Goal: Check status: Check status

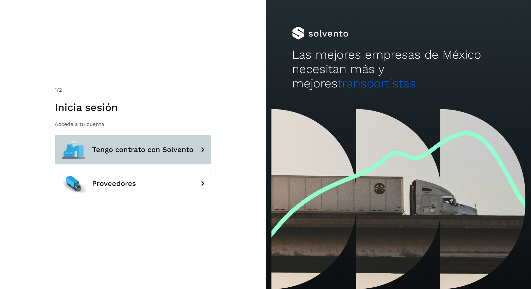
click at [110, 151] on span "Tengo contrato con Solvento" at bounding box center [142, 150] width 101 height 8
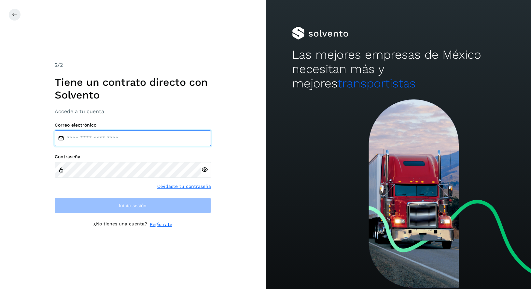
type input "**********"
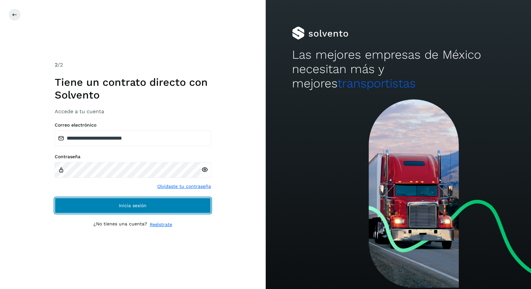
click at [106, 202] on button "Inicia sesión" at bounding box center [133, 205] width 156 height 16
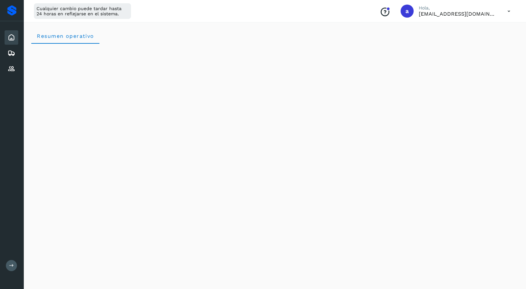
click at [8, 37] on icon at bounding box center [11, 38] width 8 height 8
click at [7, 26] on div "Inicio Embarques Proveedores" at bounding box center [11, 53] width 23 height 64
click at [13, 9] on div at bounding box center [11, 10] width 9 height 10
click at [9, 36] on icon at bounding box center [11, 38] width 8 height 8
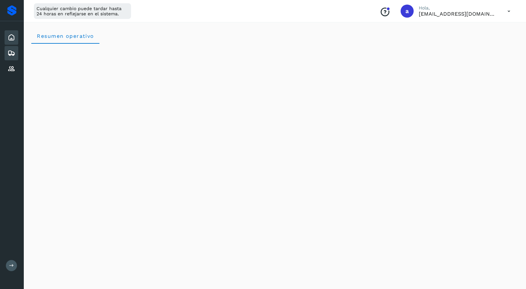
click at [10, 51] on icon at bounding box center [11, 53] width 8 height 8
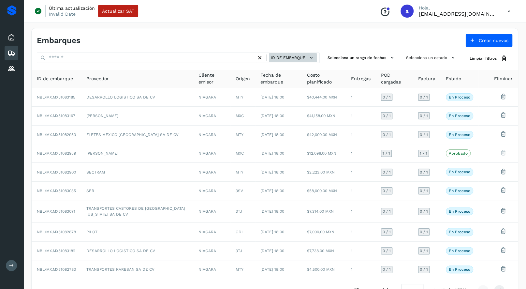
click at [296, 55] on span "ID de embarque" at bounding box center [288, 58] width 35 height 6
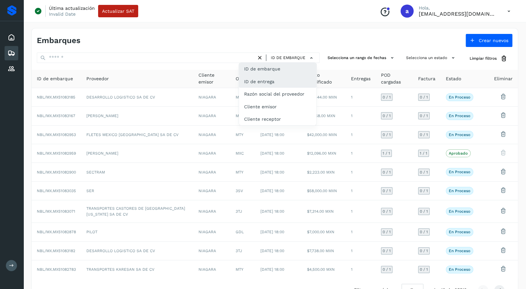
click at [288, 80] on div "ID de entrega" at bounding box center [278, 81] width 78 height 12
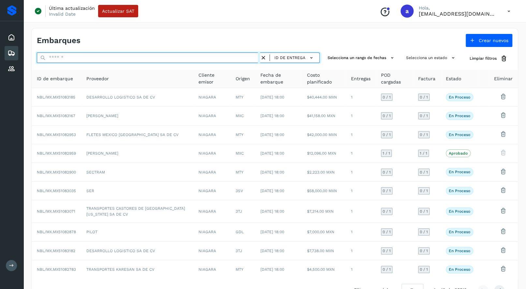
click at [67, 59] on input "text" at bounding box center [148, 57] width 223 height 10
paste input "**********"
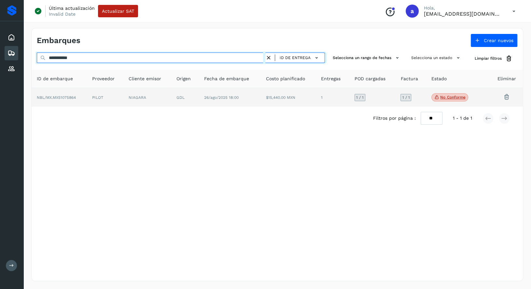
type input "**********"
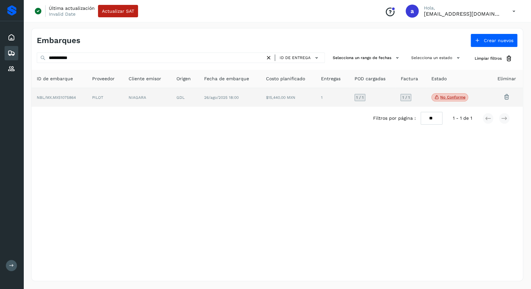
click at [507, 98] on icon at bounding box center [507, 96] width 7 height 7
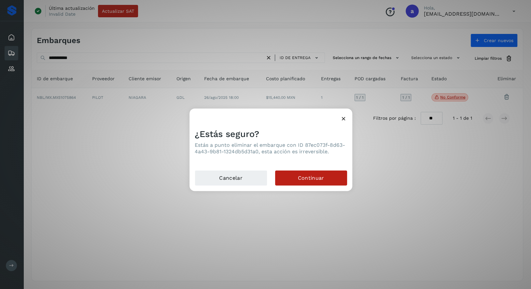
click at [343, 114] on div at bounding box center [271, 115] width 163 height 15
click at [344, 120] on icon at bounding box center [343, 118] width 7 height 7
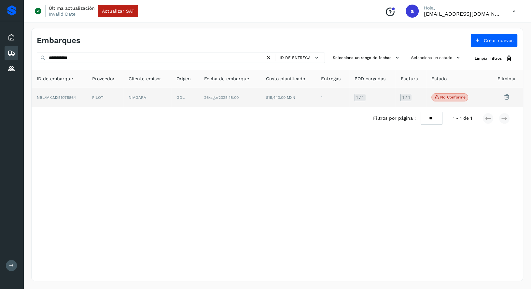
click at [508, 98] on icon at bounding box center [507, 96] width 7 height 7
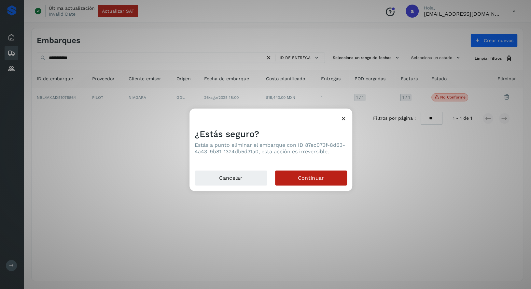
click at [344, 119] on icon at bounding box center [343, 118] width 7 height 7
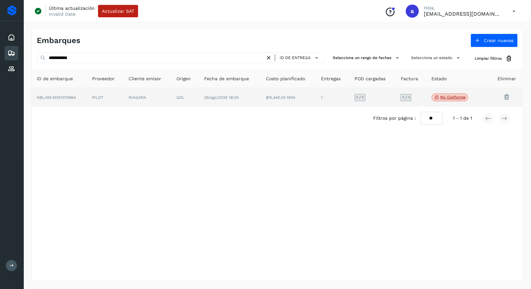
click at [451, 96] on p "No conforme" at bounding box center [453, 97] width 25 height 5
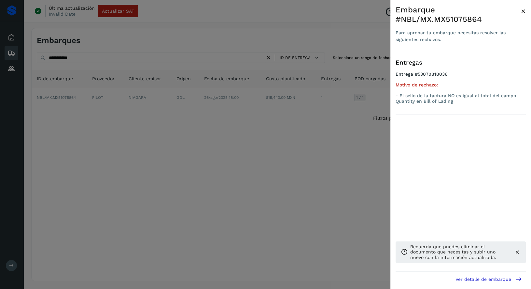
click at [377, 136] on div at bounding box center [265, 144] width 531 height 289
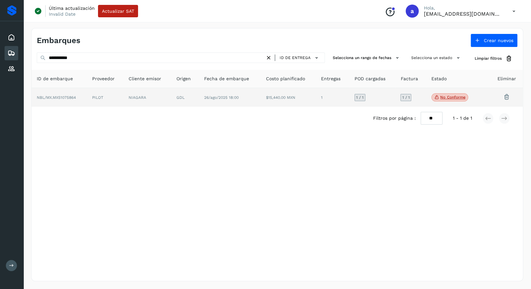
click at [441, 97] on p "No conforme" at bounding box center [453, 97] width 25 height 5
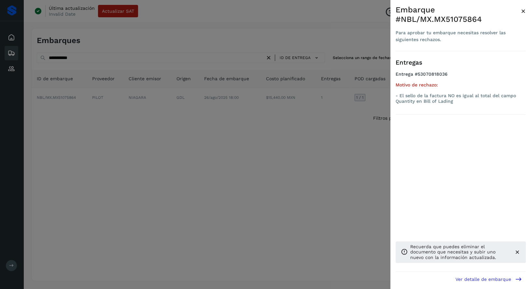
click at [474, 280] on span "Ver detalle de embarque" at bounding box center [484, 279] width 56 height 5
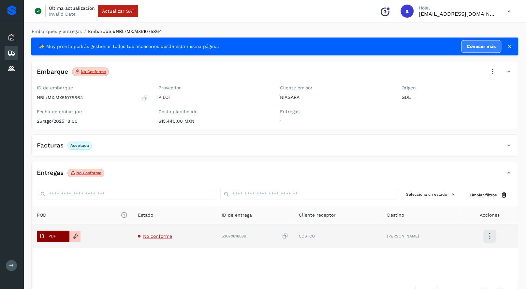
click at [60, 236] on button "PDF" at bounding box center [53, 235] width 33 height 11
